Goal: Task Accomplishment & Management: Complete application form

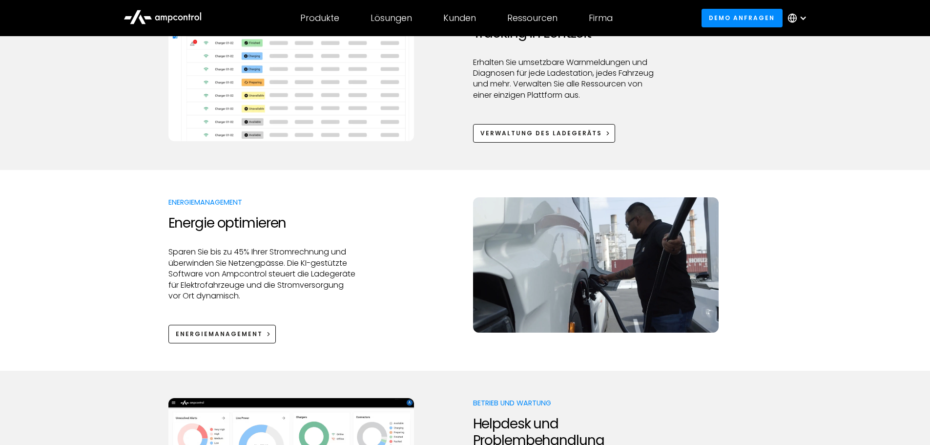
scroll to position [537, 0]
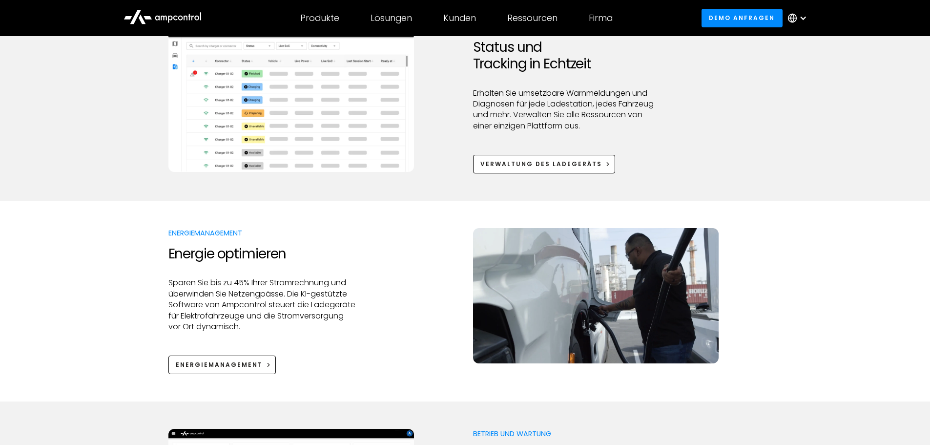
click at [311, 103] on img at bounding box center [290, 96] width 245 height 150
click at [545, 161] on div "Verwaltung des Ladegeräts" at bounding box center [541, 164] width 122 height 9
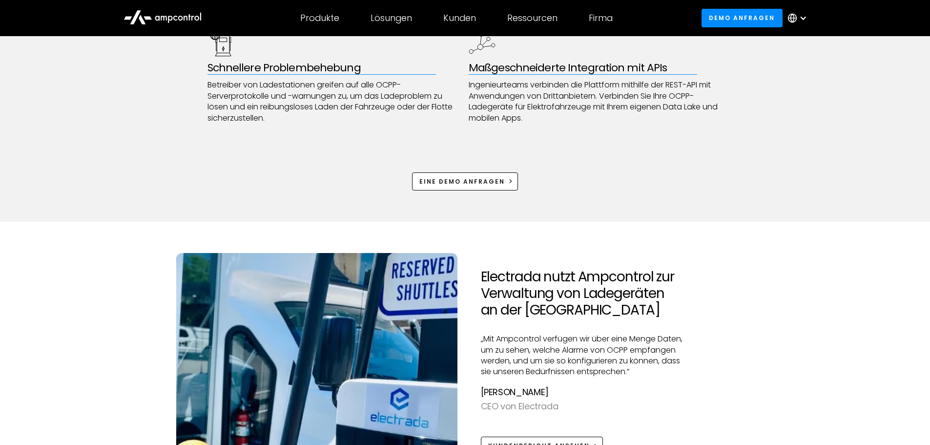
scroll to position [634, 0]
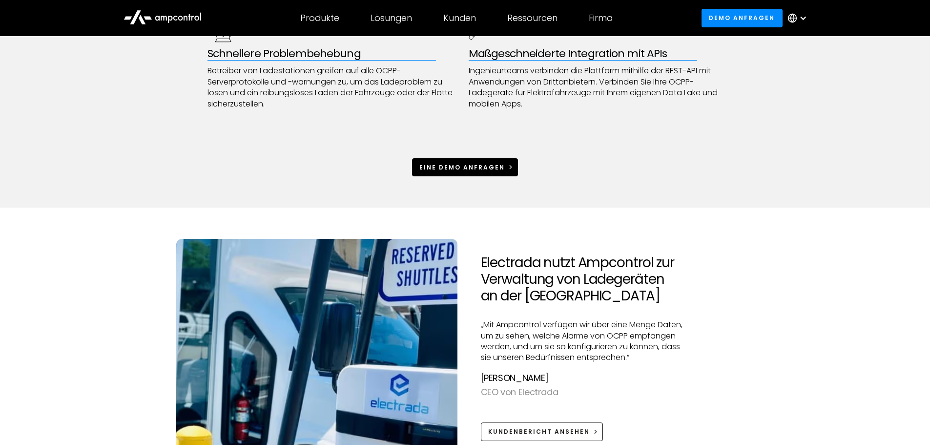
click at [474, 169] on div "Eine Demo anfragen" at bounding box center [461, 167] width 85 height 9
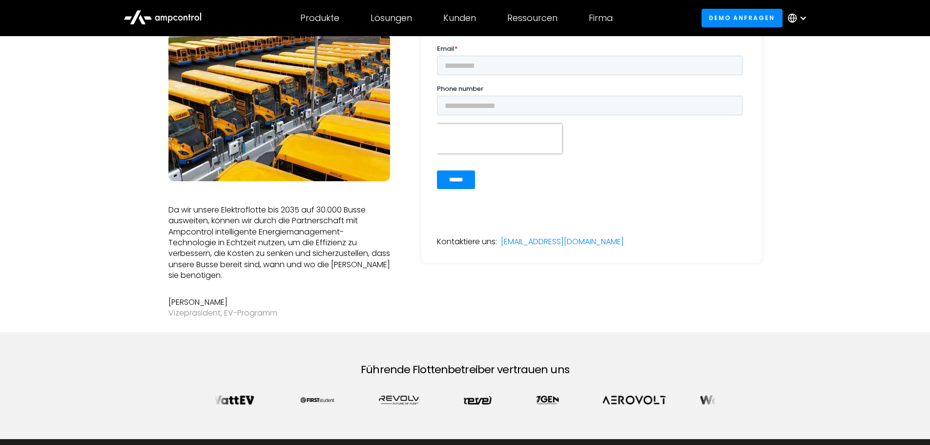
scroll to position [293, 0]
